Goal: Transaction & Acquisition: Purchase product/service

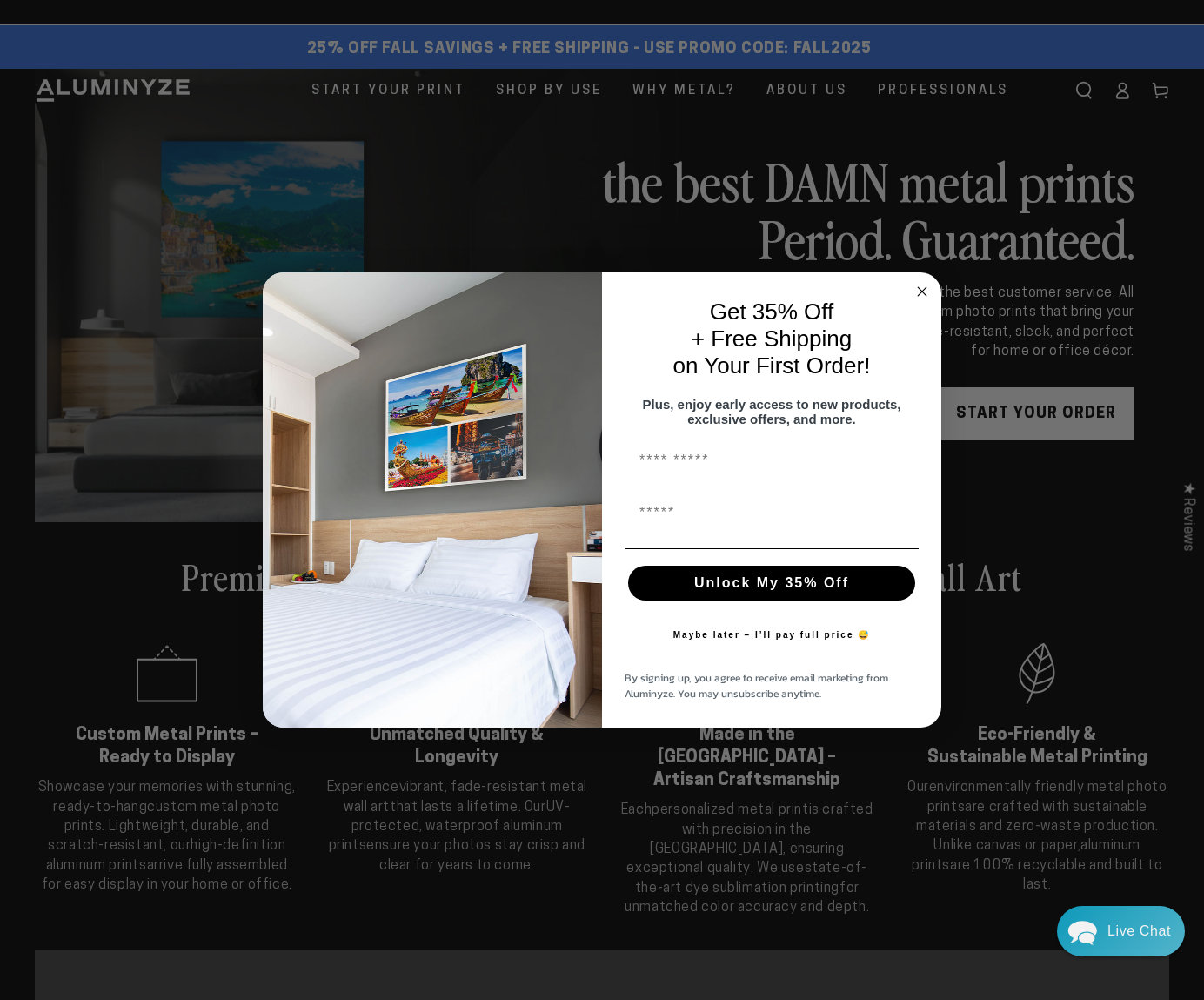
click at [921, 283] on circle "Close dialog" at bounding box center [923, 291] width 20 height 20
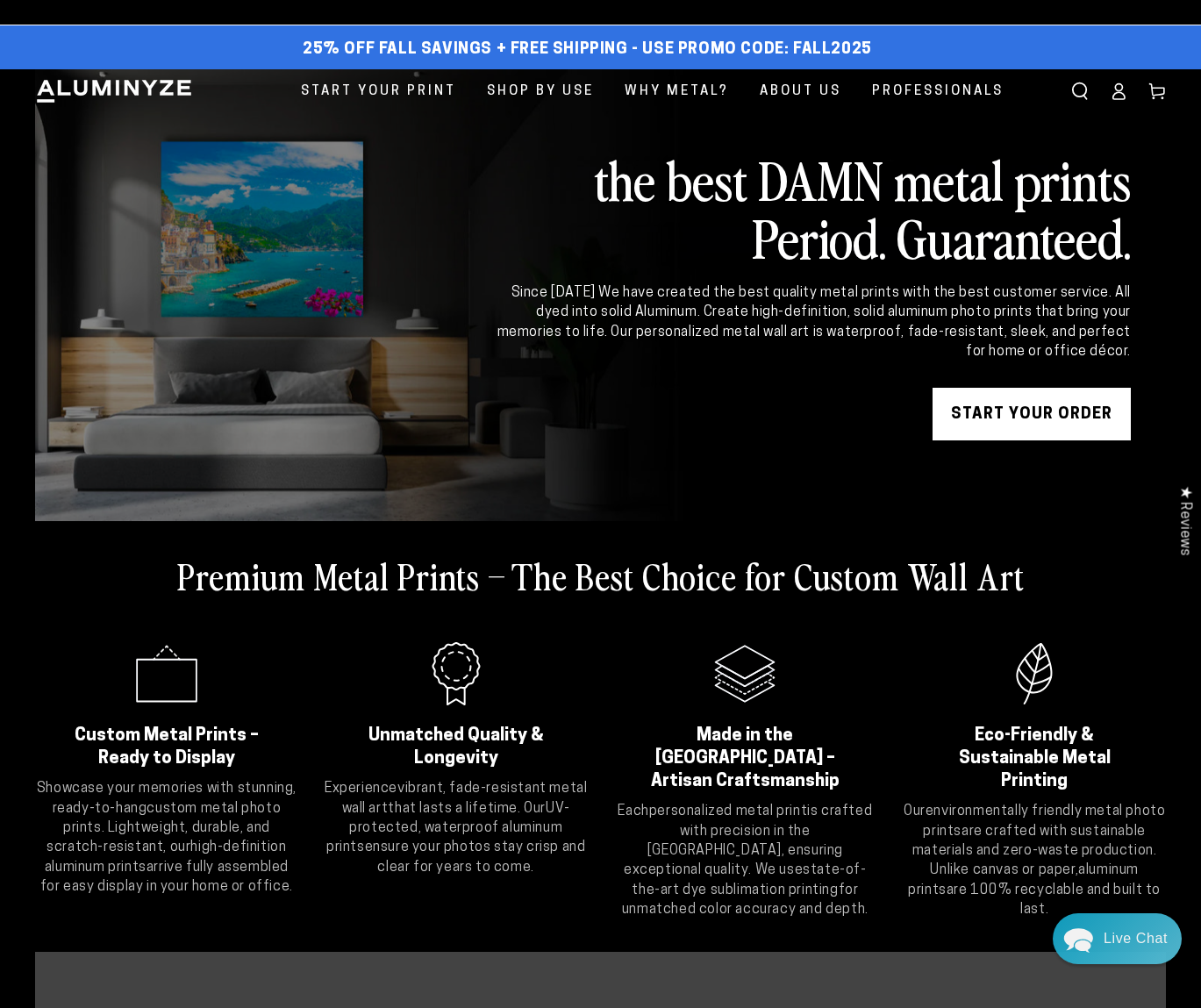
click at [1118, 87] on icon at bounding box center [1118, 91] width 17 height 17
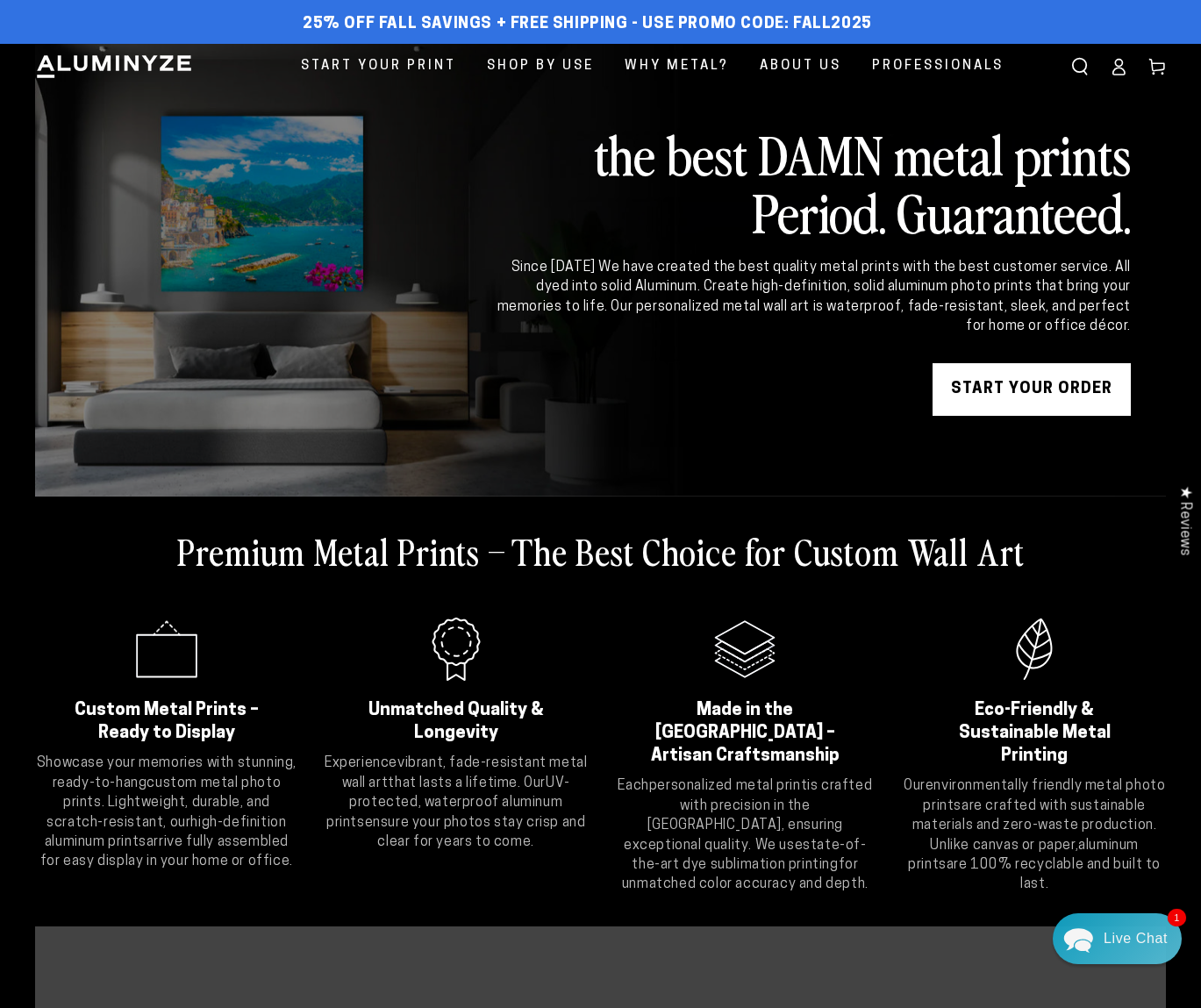
click at [1118, 67] on icon at bounding box center [1119, 70] width 11 height 7
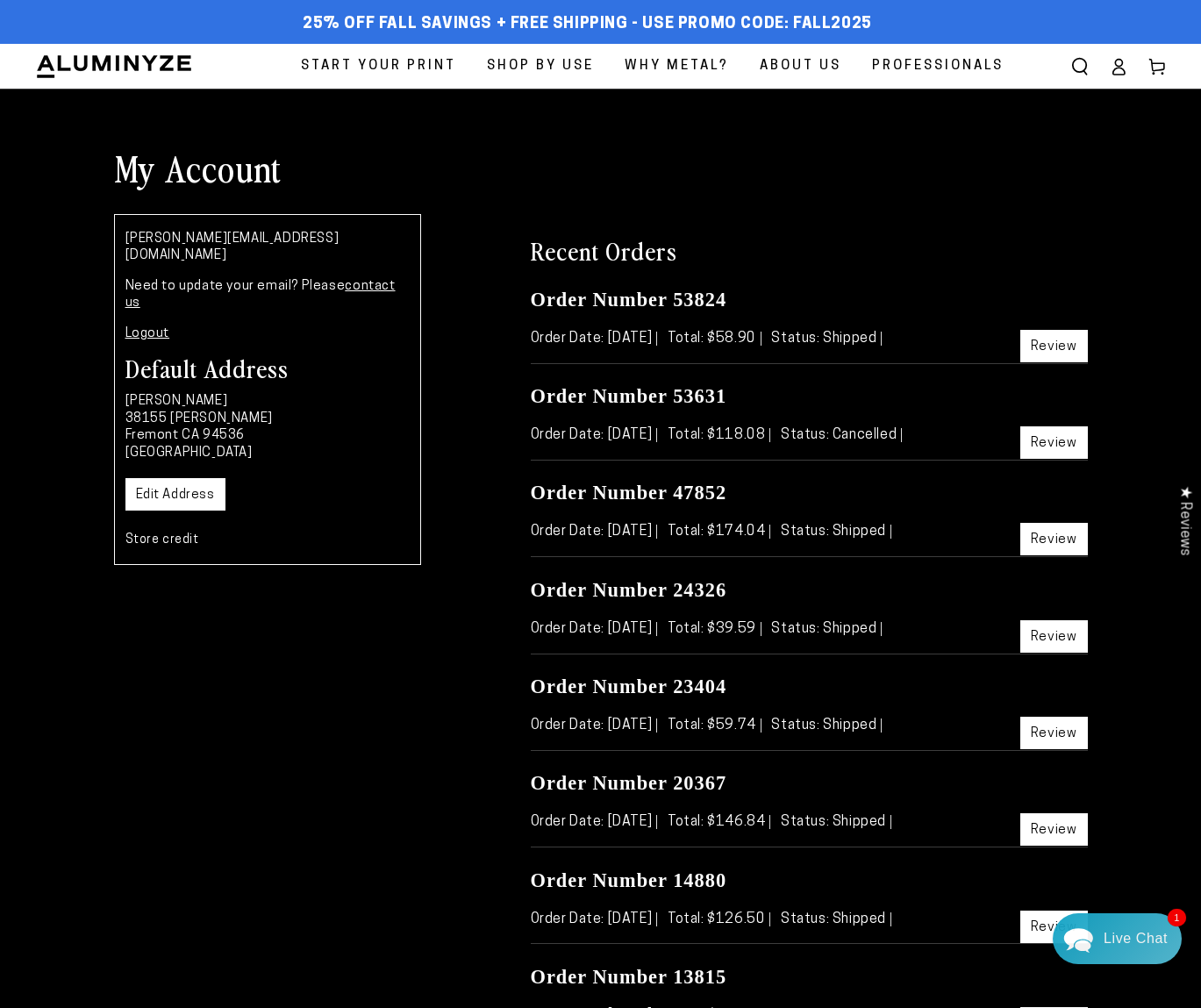
click at [1060, 343] on link "Review" at bounding box center [1054, 346] width 67 height 32
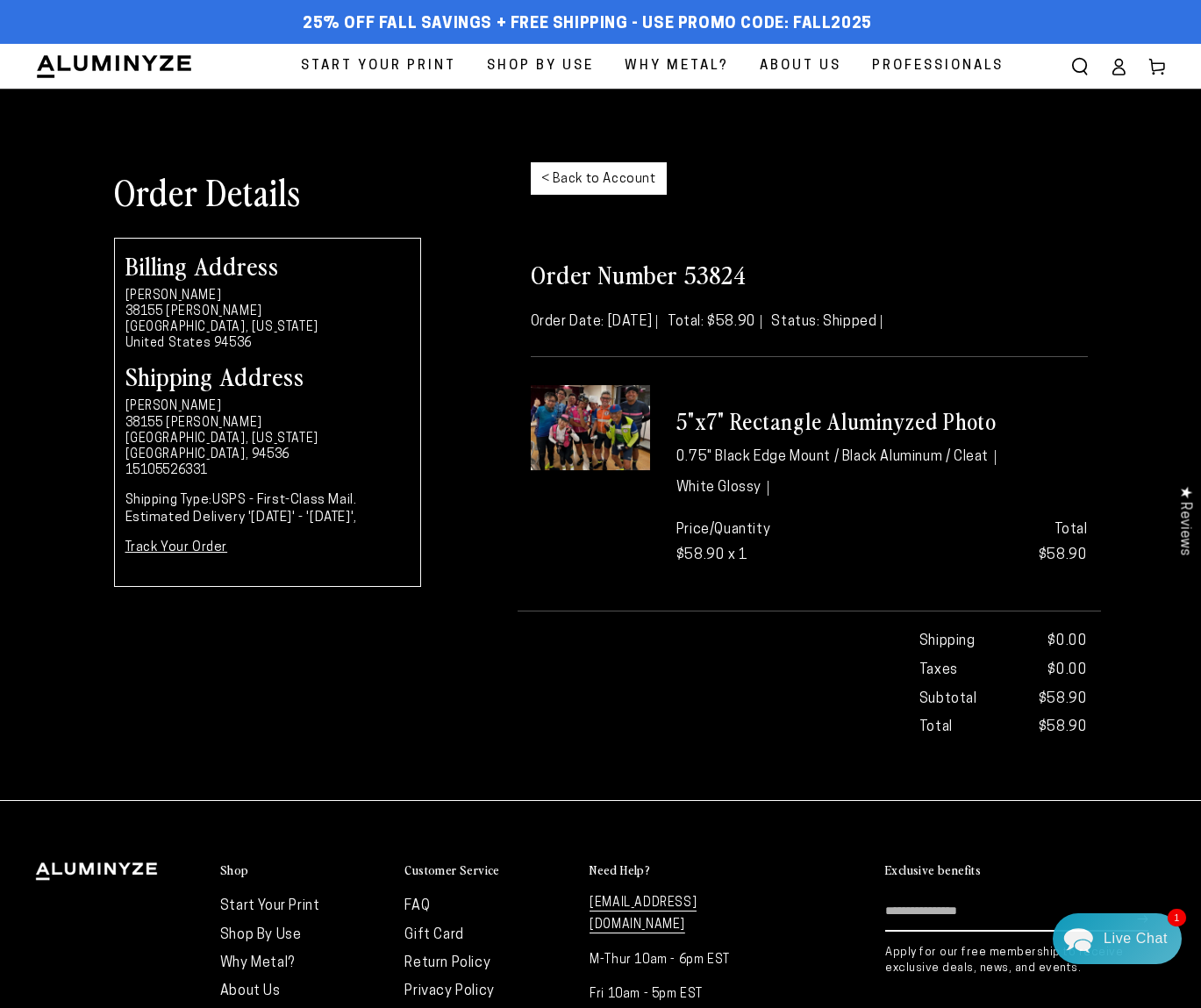
click at [379, 64] on span "Start Your Print" at bounding box center [379, 65] width 156 height 24
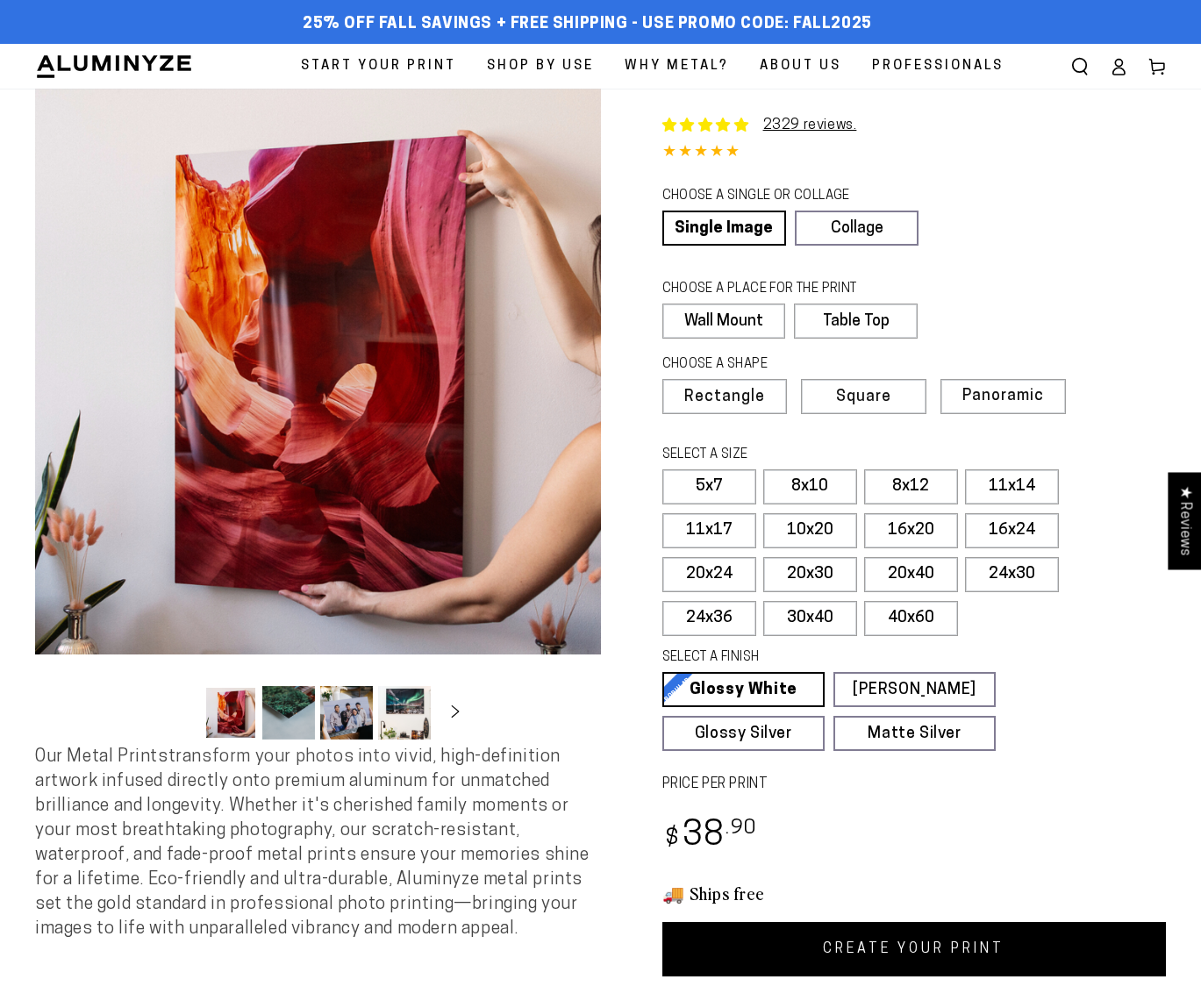
select select "**********"
click at [863, 942] on link "CREATE YOUR PRINT" at bounding box center [914, 948] width 504 height 54
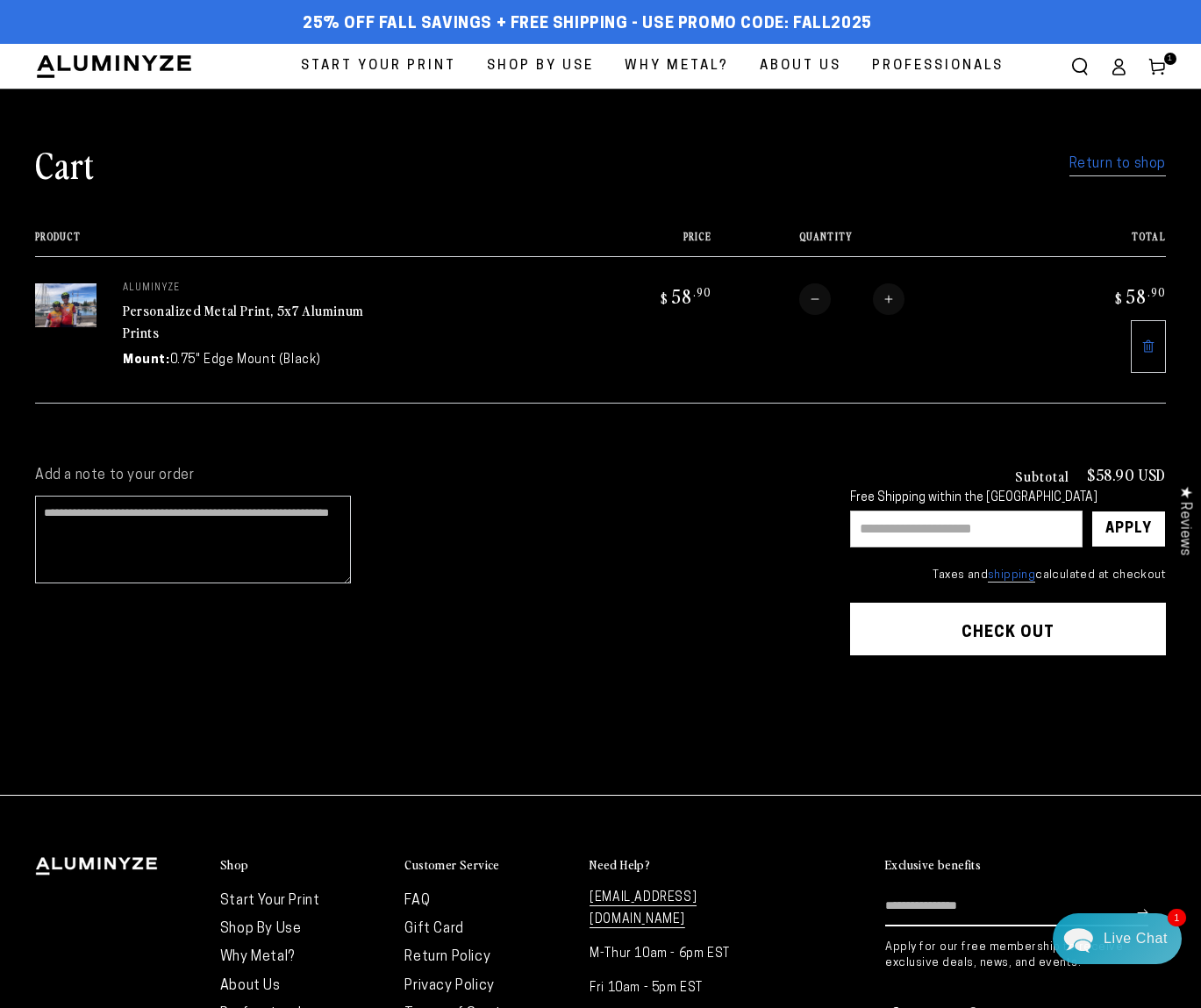
click at [484, 562] on cart-note "Add a note to your order" at bounding box center [425, 530] width 780 height 126
